Goal: Information Seeking & Learning: Learn about a topic

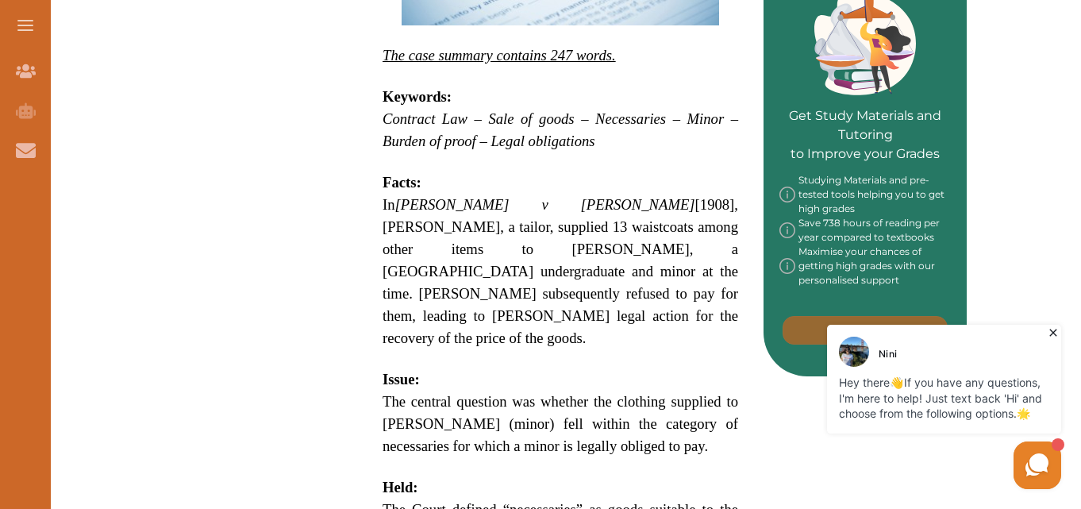
scroll to position [488, 0]
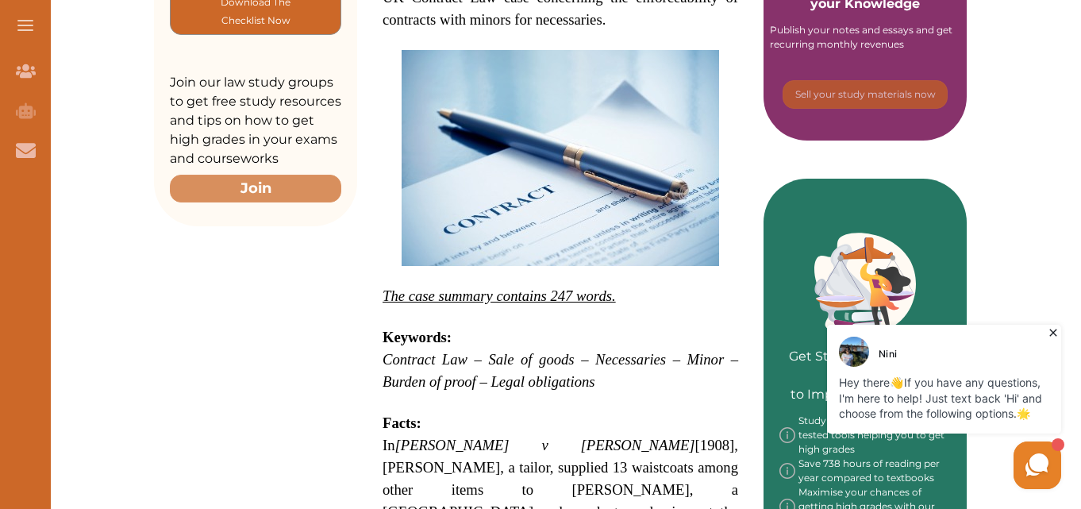
click at [1054, 333] on icon at bounding box center [1052, 332] width 7 height 7
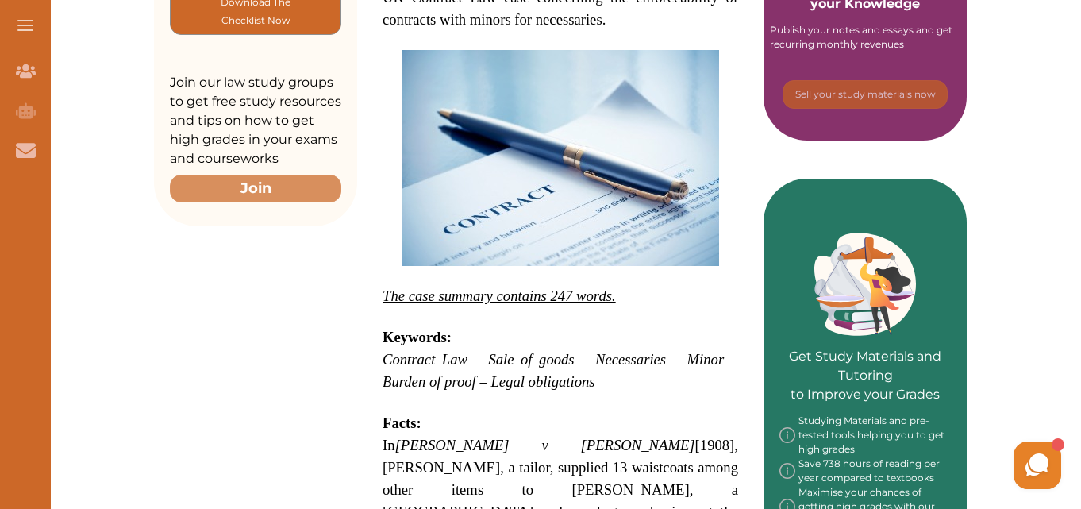
drag, startPoint x: 1029, startPoint y: 71, endPoint x: 462, endPoint y: 329, distance: 623.0
click at [462, 351] on em "Contract Law – Sale of goods – Necessaries – Minor – Burden of proof – Legal ob…" at bounding box center [561, 370] width 356 height 39
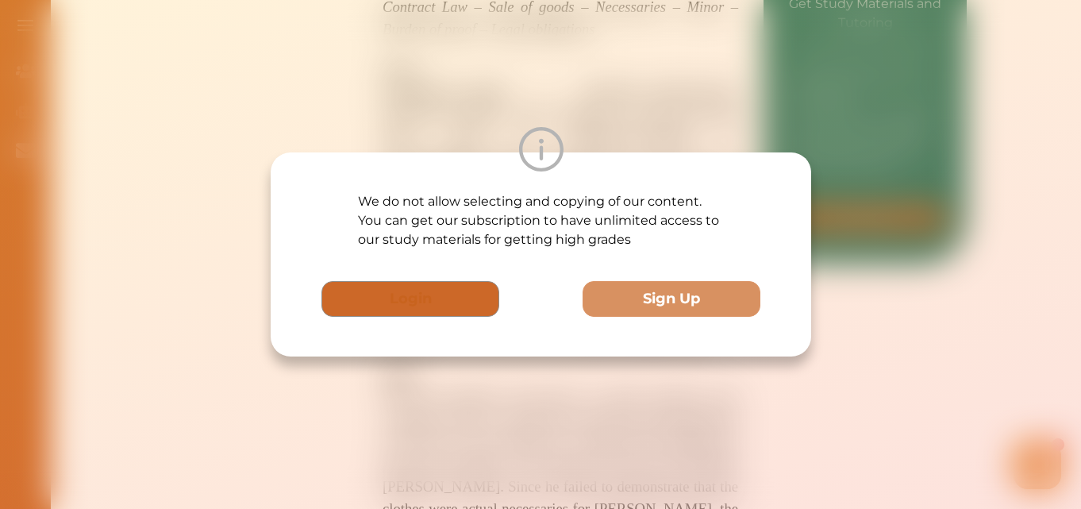
scroll to position [964, 0]
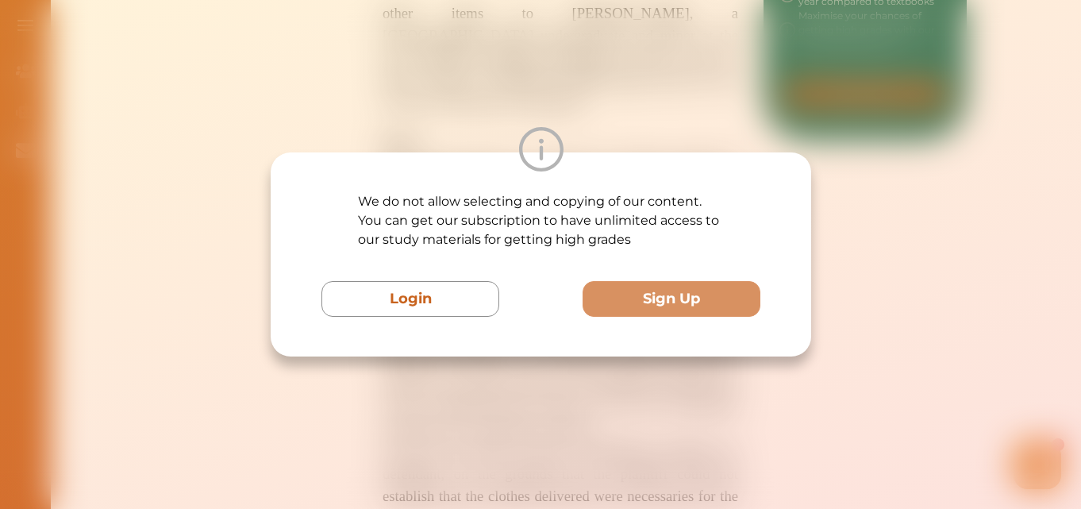
click at [998, 198] on div "We do not allow selecting and copying of our content. You can get our subscript…" at bounding box center [540, 254] width 1081 height 509
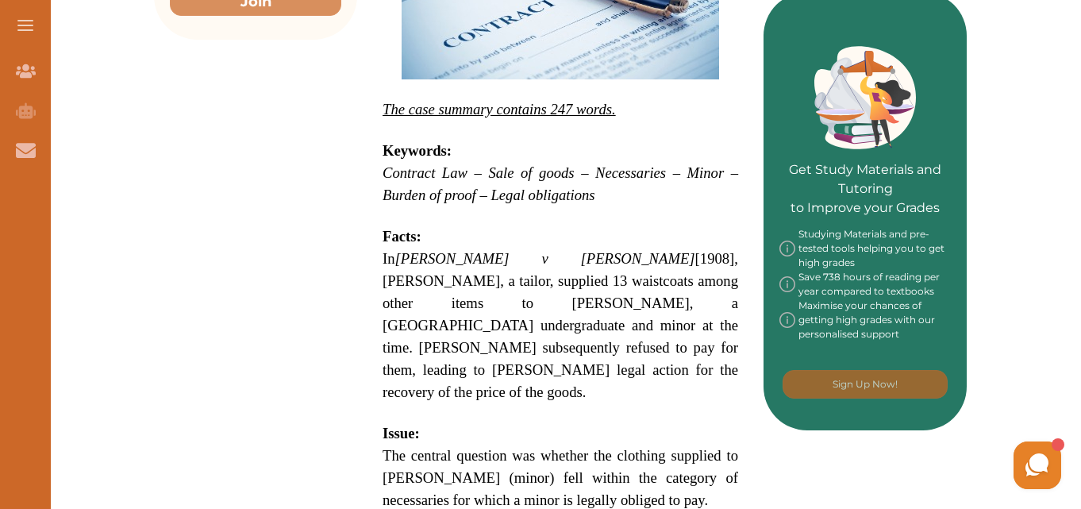
scroll to position [629, 0]
